Goal: Task Accomplishment & Management: Use online tool/utility

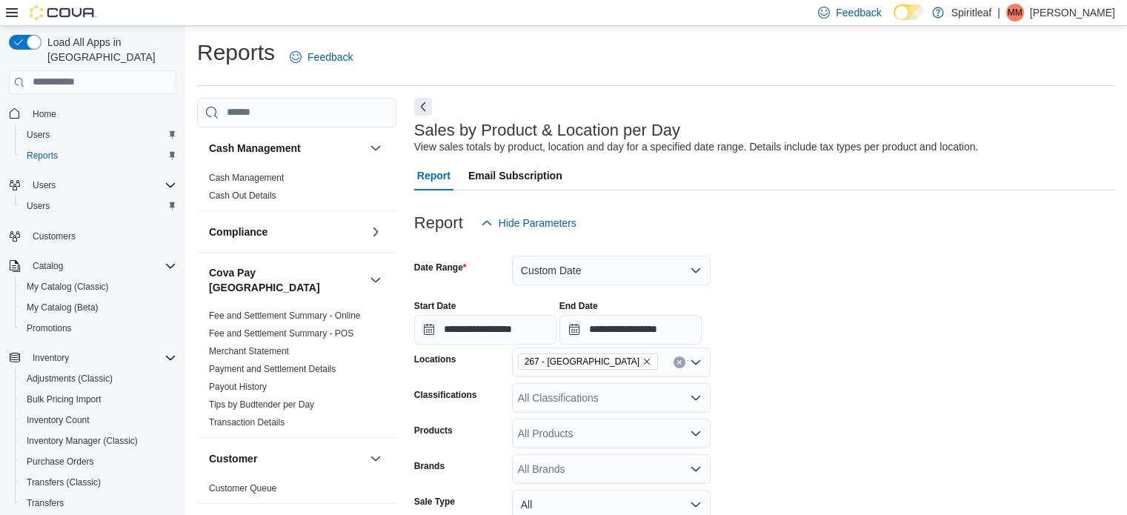
scroll to position [146, 0]
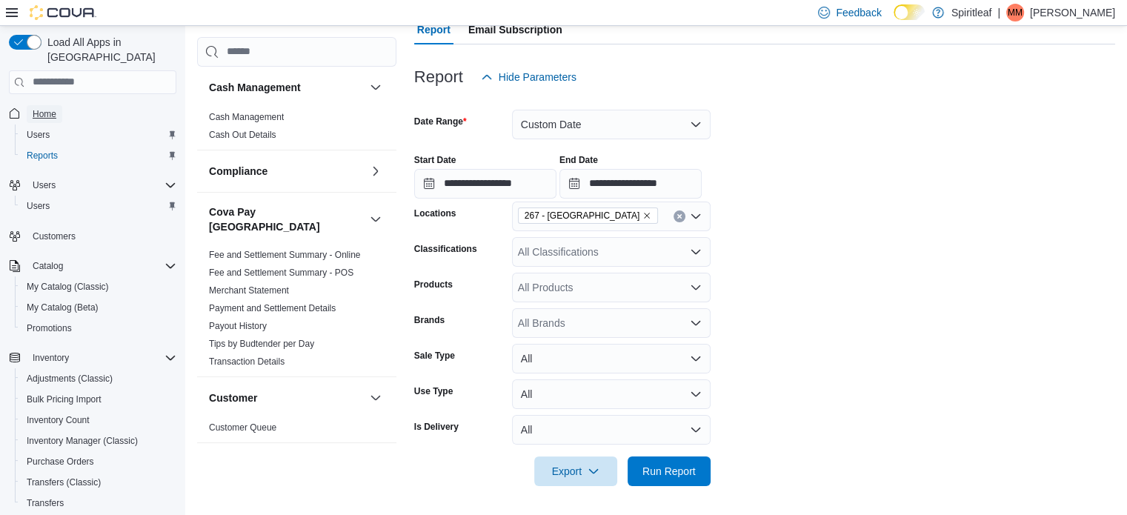
click at [60, 105] on link "Home" at bounding box center [45, 114] width 36 height 18
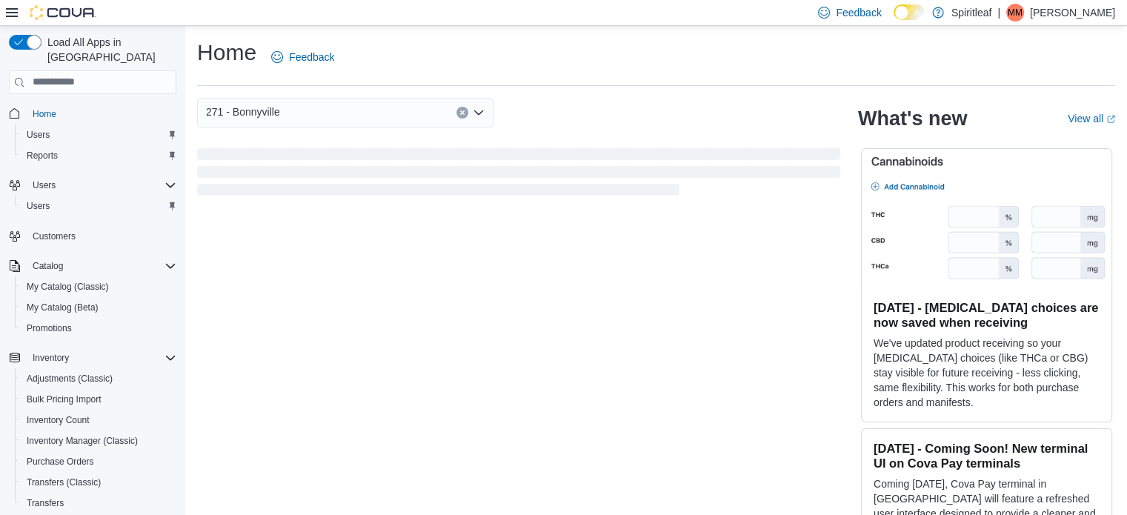
click at [362, 121] on div "271 - Bonnyville" at bounding box center [345, 113] width 296 height 30
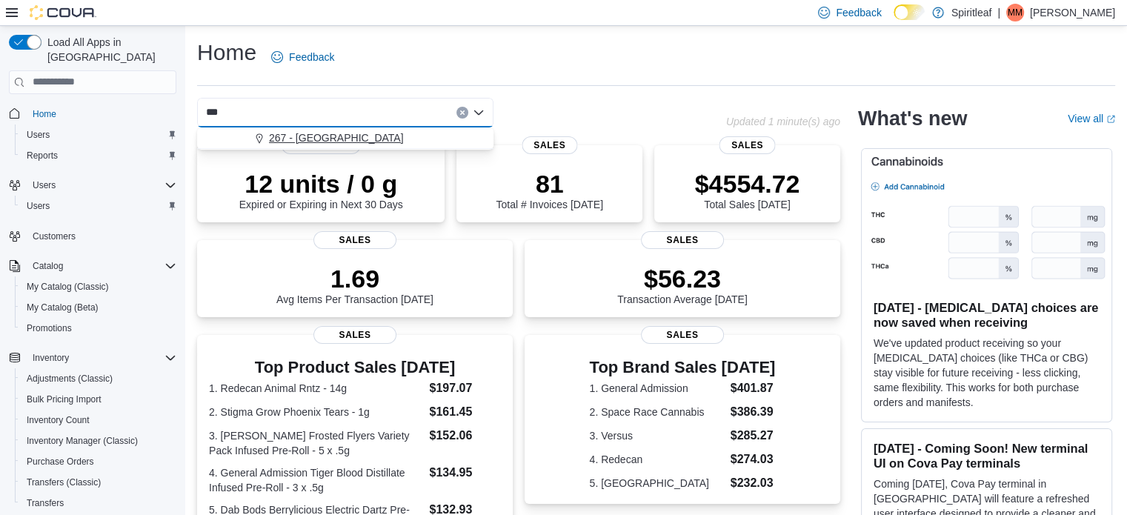
type input "***"
click at [341, 139] on span "267 - [GEOGRAPHIC_DATA]" at bounding box center [336, 137] width 135 height 15
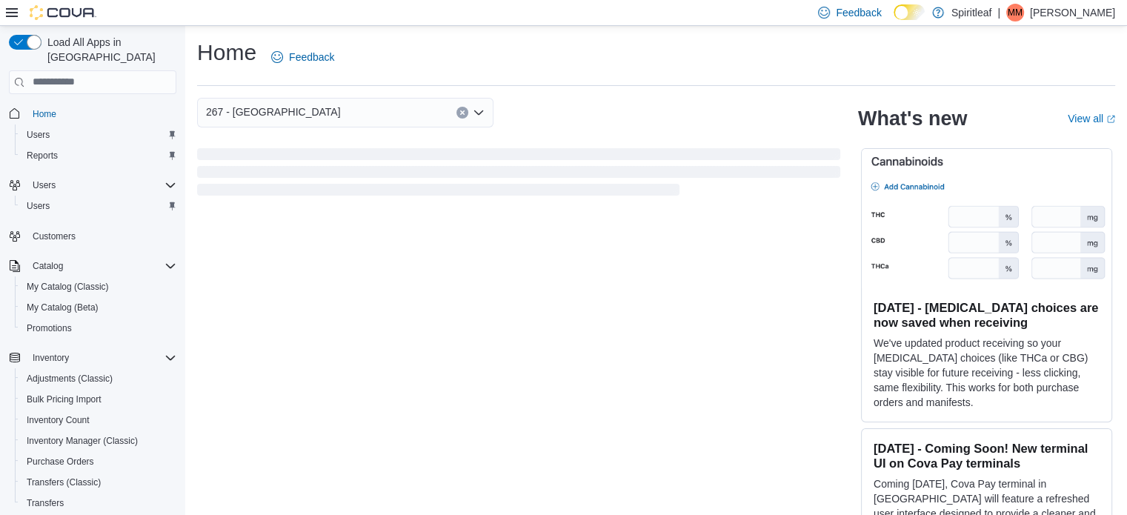
click at [567, 87] on div "Home Feedback 267 - Cold Lake What's new View all (opens in a new tab or window…" at bounding box center [656, 284] width 942 height 517
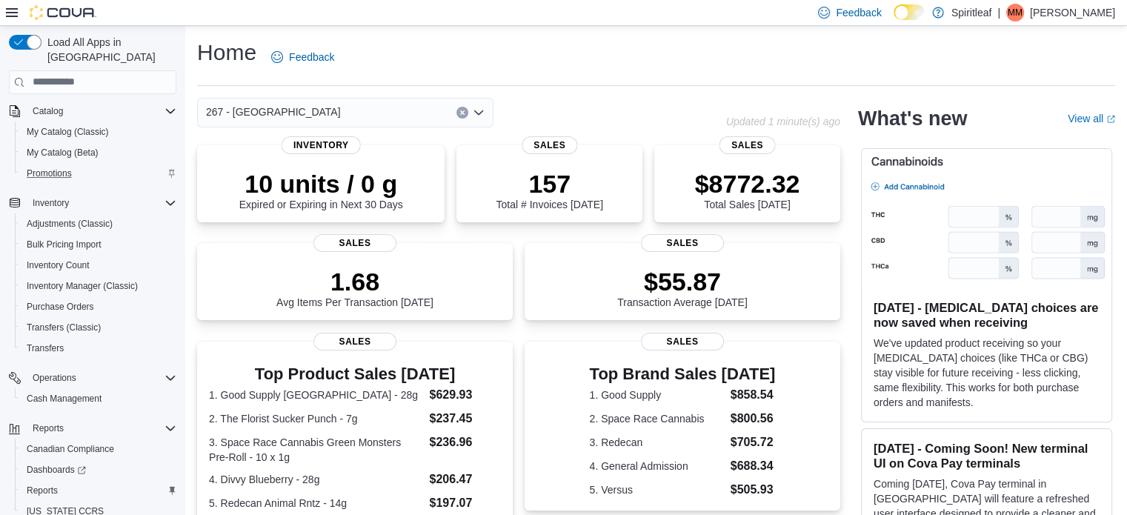
scroll to position [190, 0]
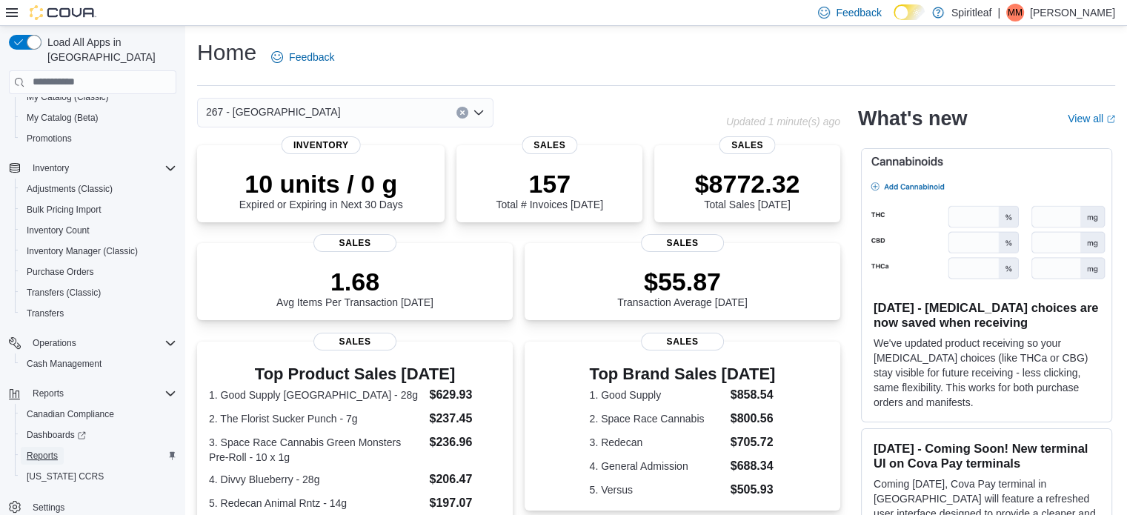
click at [33, 450] on span "Reports" at bounding box center [42, 456] width 31 height 12
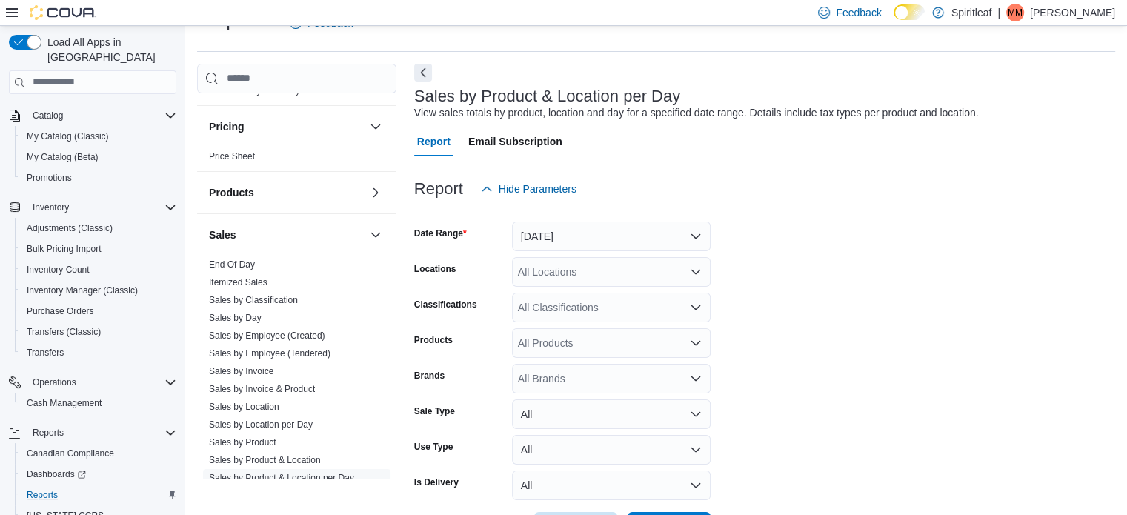
scroll to position [1038, 0]
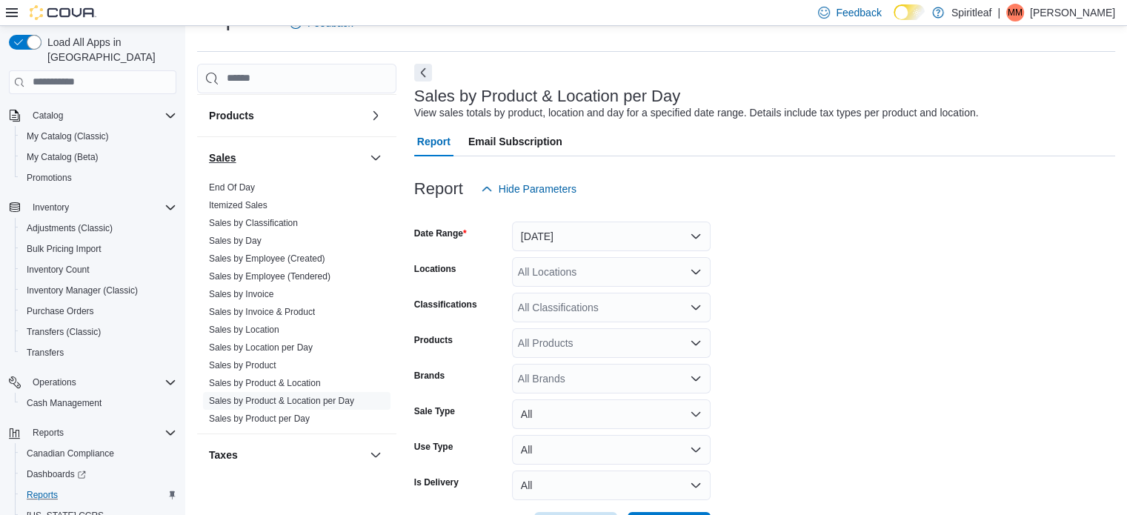
click at [241, 182] on link "End Of Day" at bounding box center [232, 187] width 46 height 10
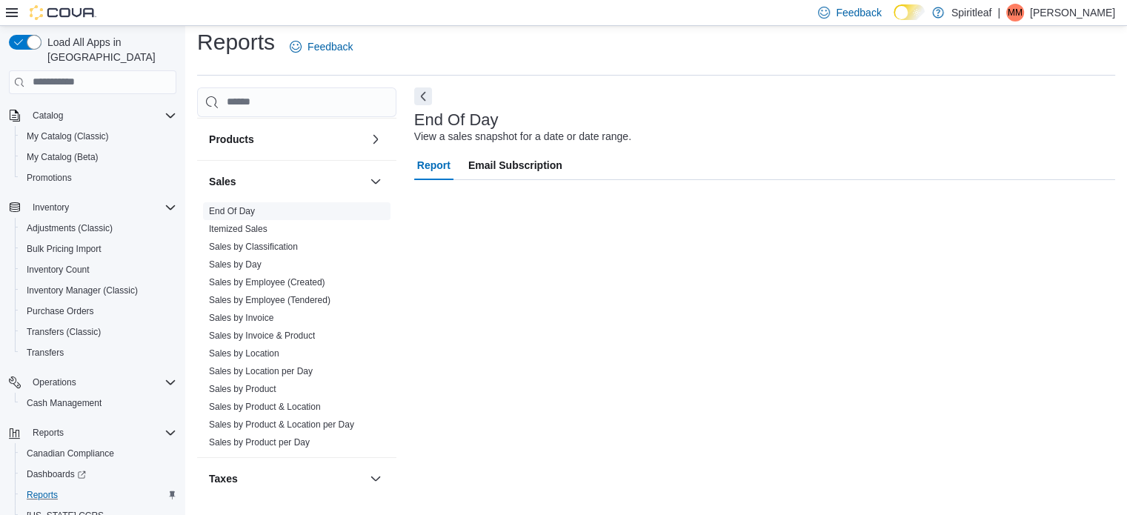
scroll to position [10, 0]
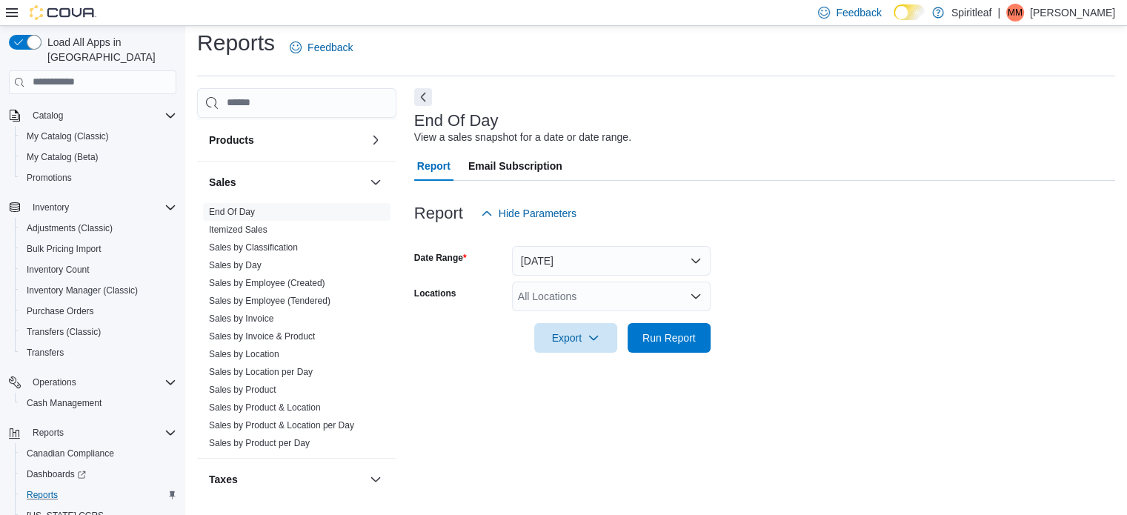
click at [557, 291] on div "All Locations" at bounding box center [611, 297] width 199 height 30
type input "***"
click at [579, 322] on span "267 - [GEOGRAPHIC_DATA]" at bounding box center [633, 321] width 135 height 15
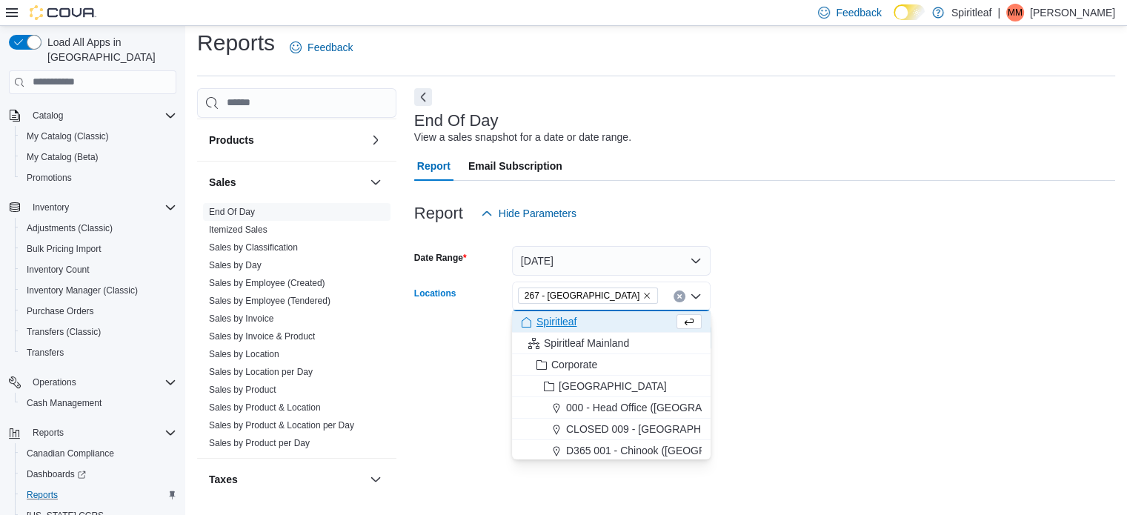
click at [803, 348] on form "Date Range [DATE] Locations 267 - [GEOGRAPHIC_DATA] Combo box. Selected. 267 - …" at bounding box center [764, 290] width 701 height 125
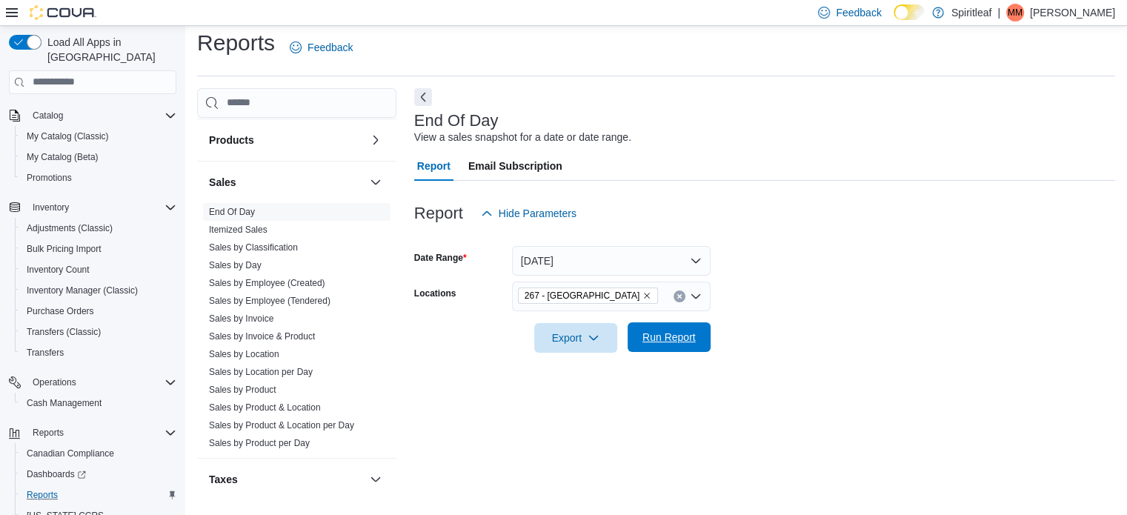
click at [694, 345] on span "Run Report" at bounding box center [669, 337] width 65 height 30
